Goal: Information Seeking & Learning: Check status

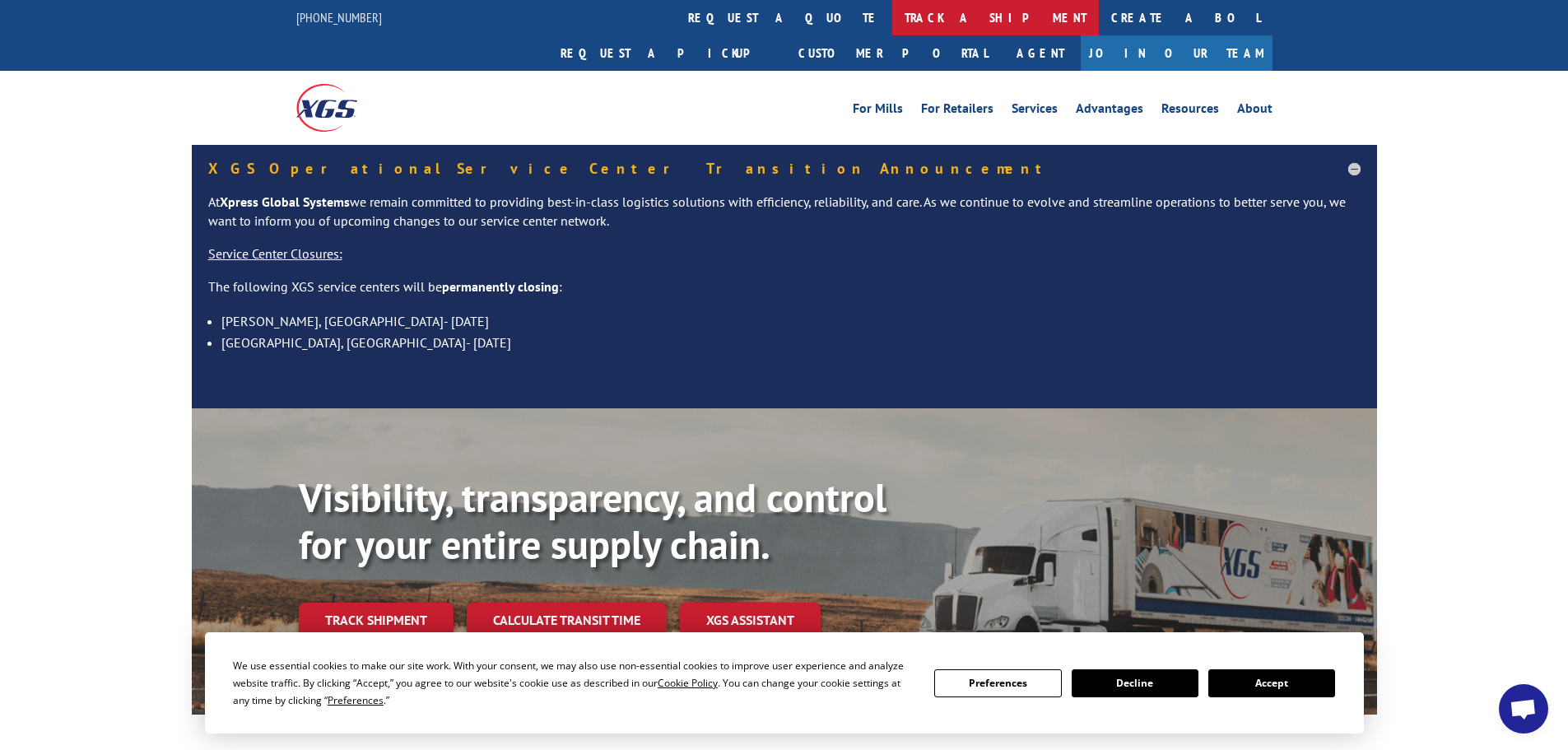
click at [893, 22] on link "track a shipment" at bounding box center [996, 18] width 207 height 35
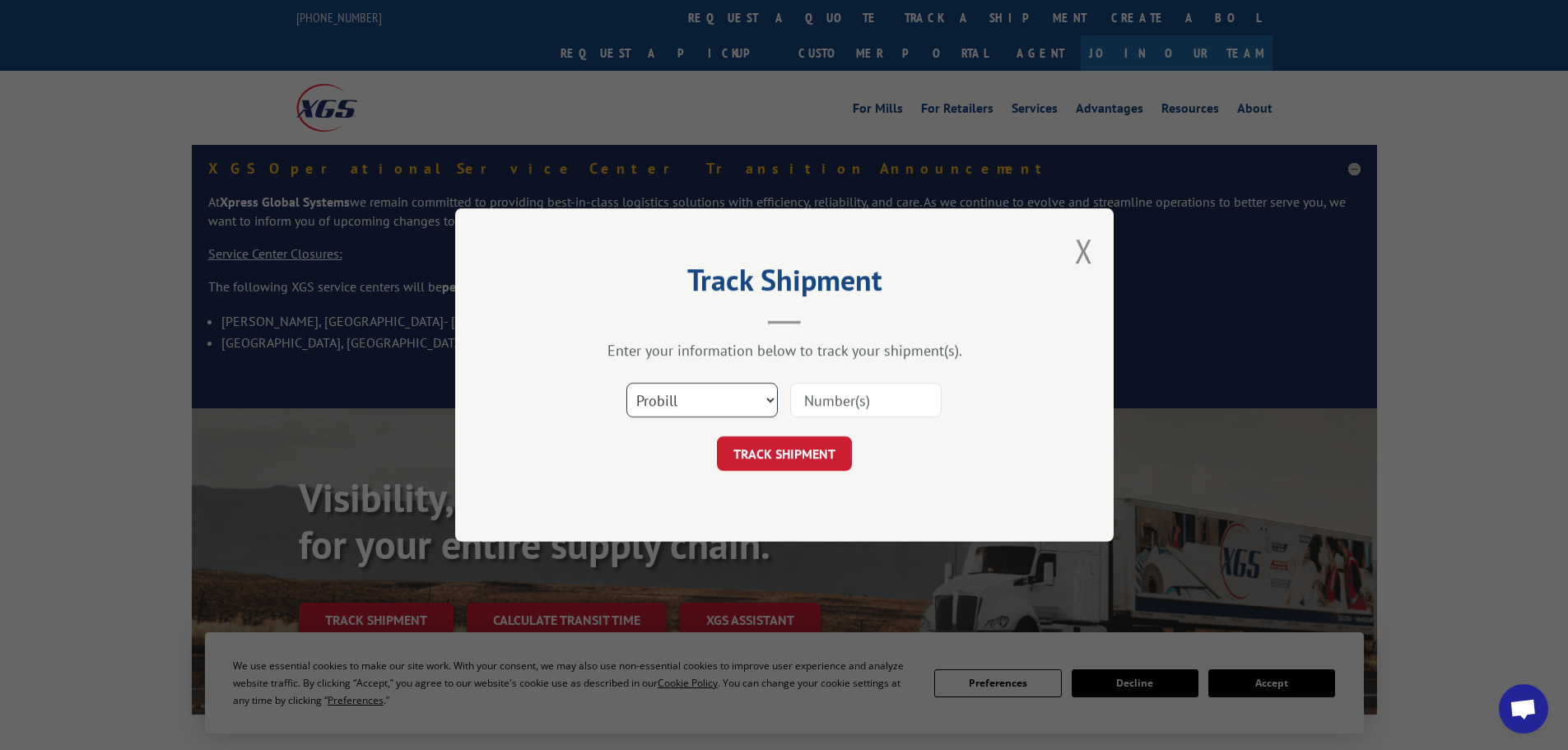
click at [744, 411] on select "Select category... Probill BOL PO" at bounding box center [702, 400] width 152 height 34
select select "bol"
click at [626, 383] on select "Select category... Probill BOL PO" at bounding box center [702, 400] width 152 height 34
paste input "2401899"
type input "2401899"
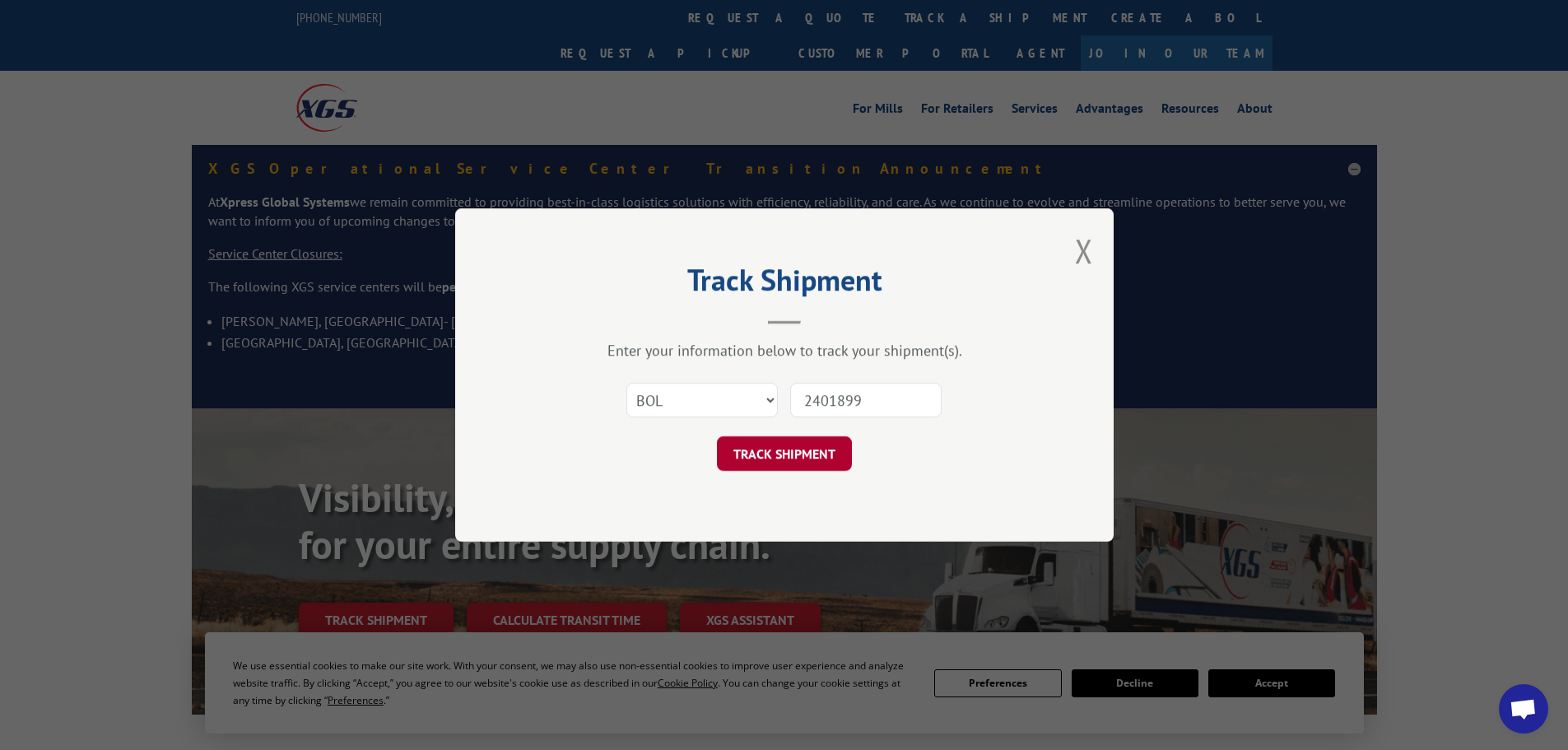
click at [792, 456] on button "TRACK SHIPMENT" at bounding box center [785, 453] width 135 height 34
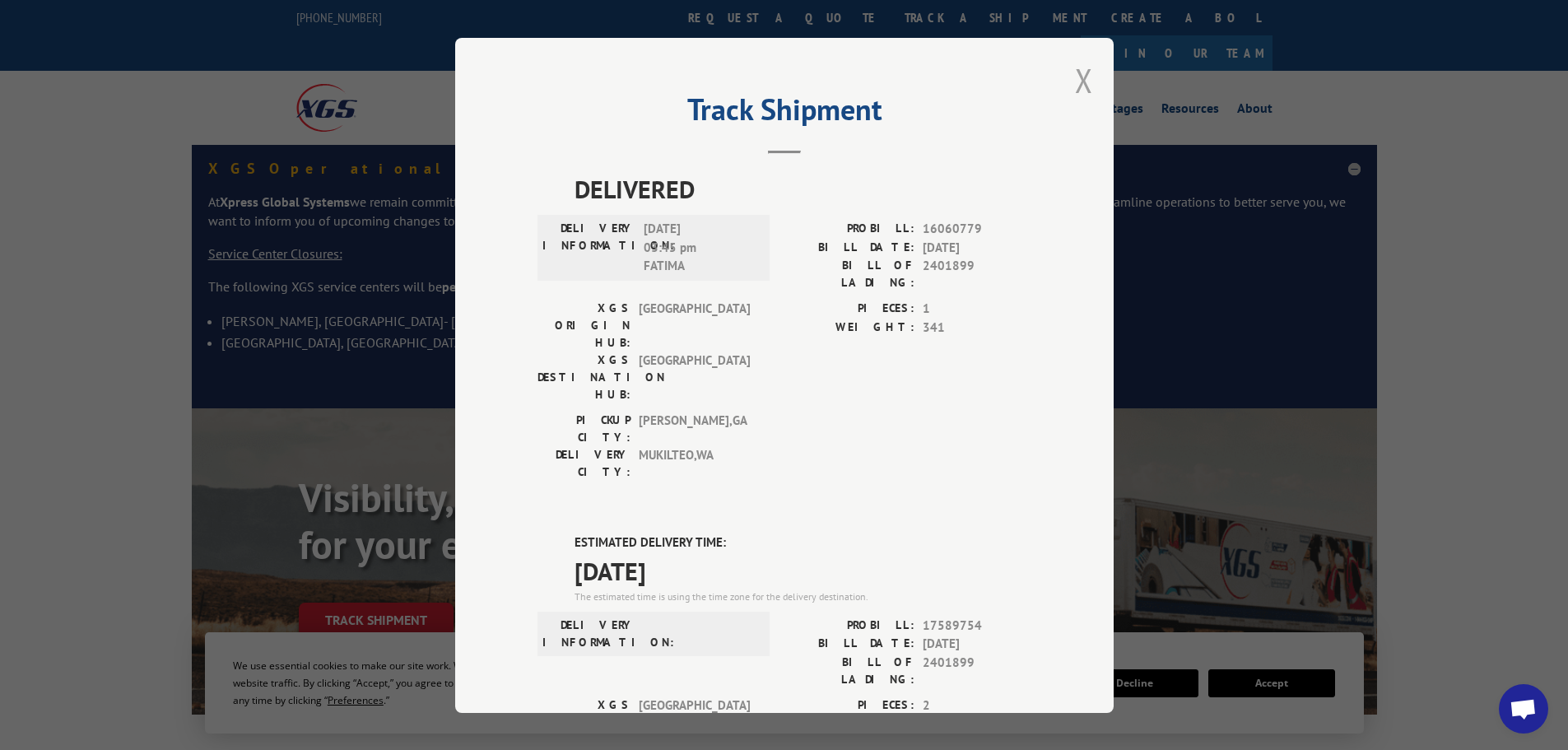
click at [1079, 89] on button "Close modal" at bounding box center [1084, 80] width 18 height 44
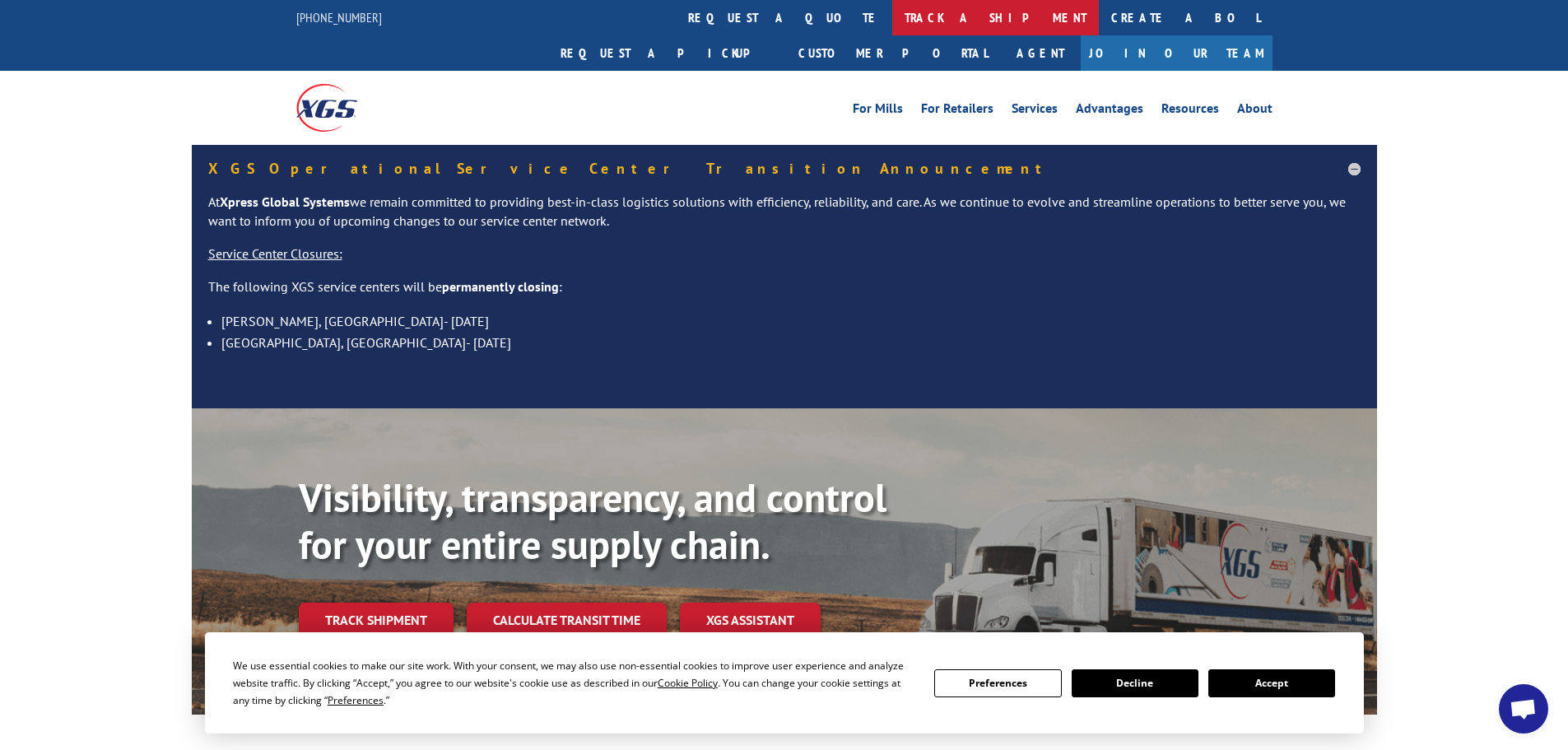
click at [893, 17] on link "track a shipment" at bounding box center [996, 18] width 207 height 35
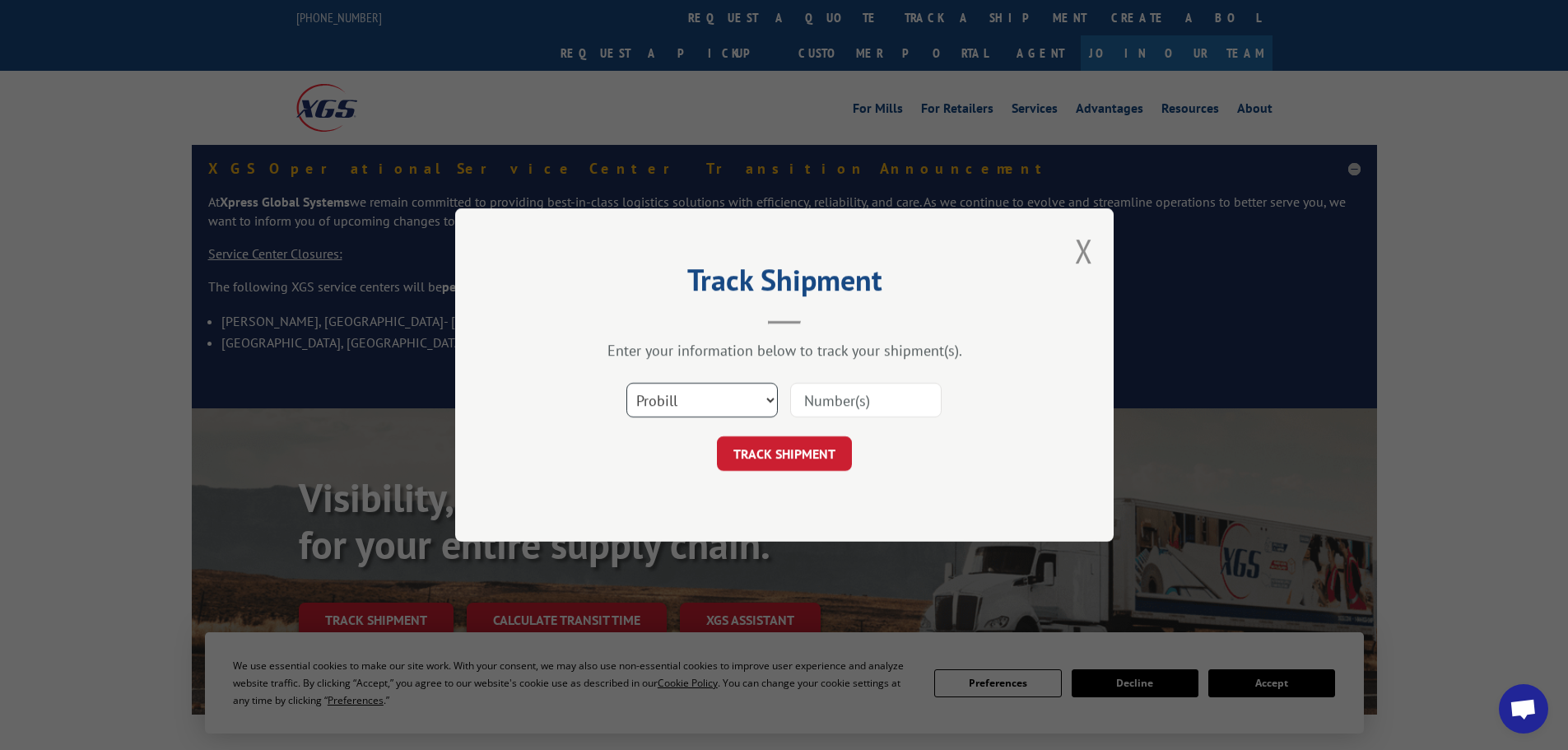
click at [682, 412] on select "Select category... Probill BOL PO" at bounding box center [702, 400] width 152 height 34
select select "bol"
click at [626, 383] on select "Select category... Probill BOL PO" at bounding box center [702, 400] width 152 height 34
paste input "6002625"
type input "6002625"
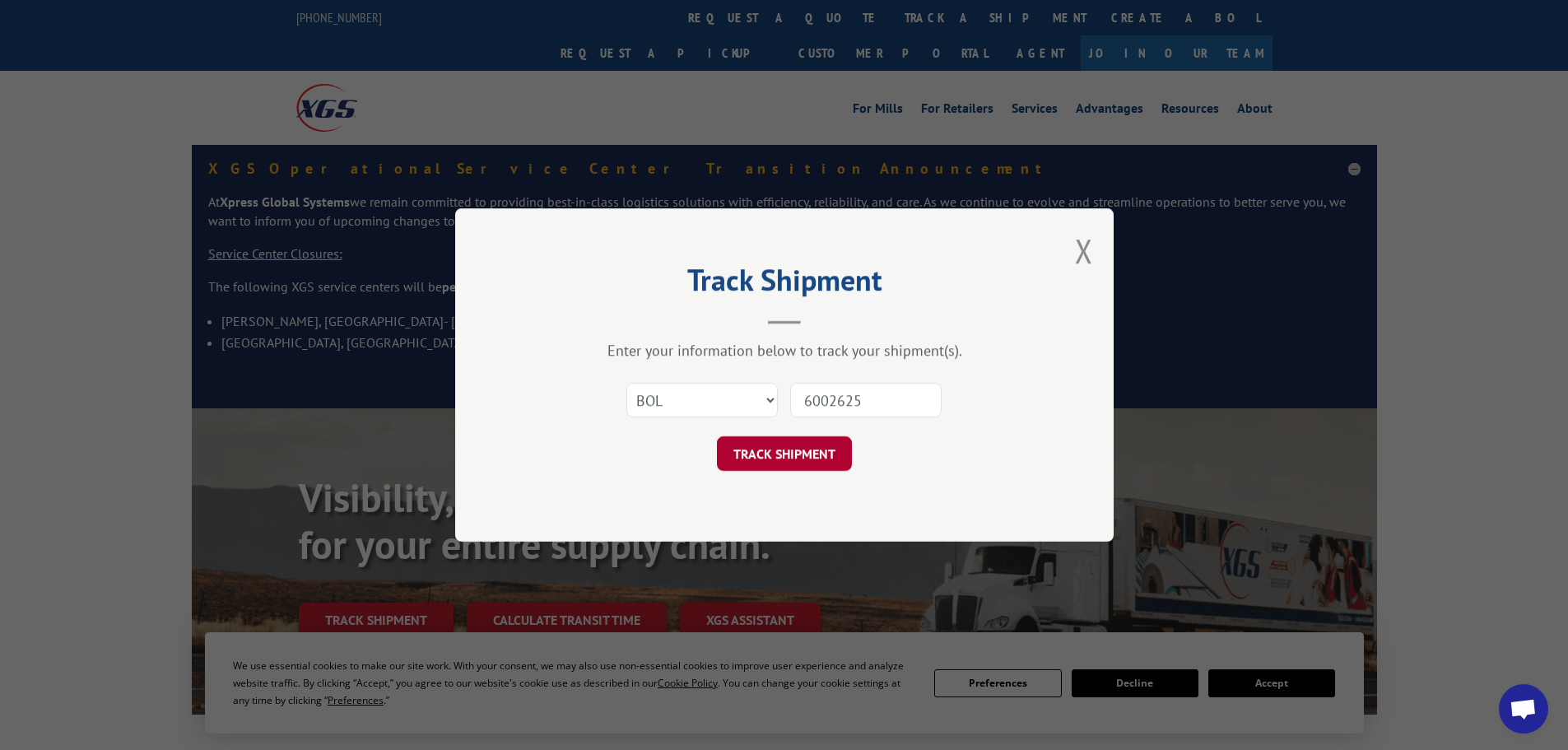
click at [801, 463] on button "TRACK SHIPMENT" at bounding box center [785, 453] width 135 height 34
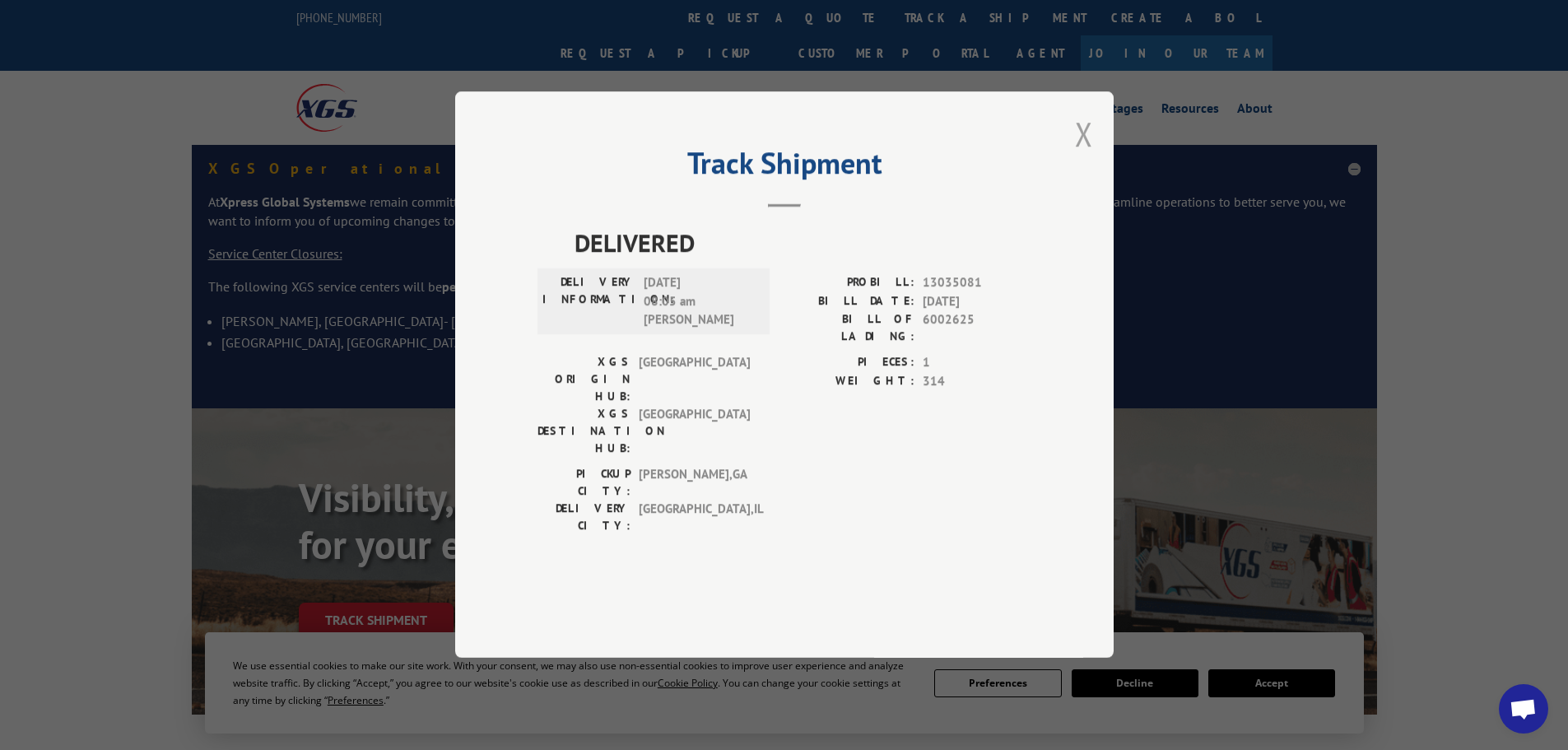
click at [1079, 156] on button "Close modal" at bounding box center [1084, 133] width 18 height 44
